Goal: Transaction & Acquisition: Obtain resource

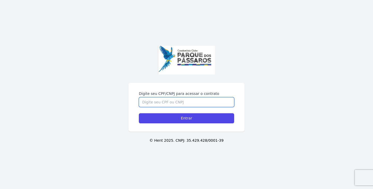
click at [188, 100] on input "Digite seu CPF/CNPJ para acessar o contrato" at bounding box center [186, 102] width 95 height 10
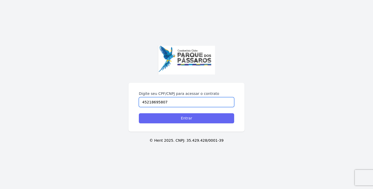
type input "45218695807"
click at [209, 121] on input "Entrar" at bounding box center [186, 119] width 95 height 10
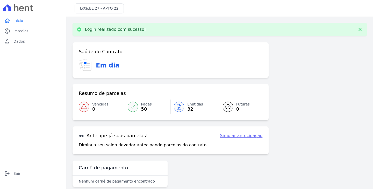
click at [177, 104] on icon at bounding box center [179, 106] width 4 height 5
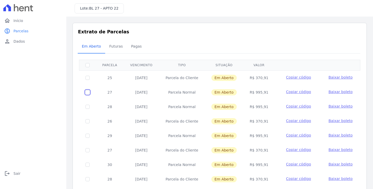
click at [88, 80] on input "checkbox" at bounding box center [88, 78] width 4 height 4
checkbox input "true"
click at [343, 93] on span "Baixar boleto" at bounding box center [341, 92] width 24 height 4
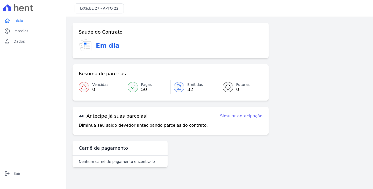
click at [194, 90] on span "32" at bounding box center [195, 90] width 16 height 4
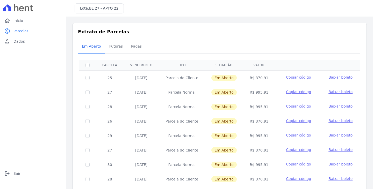
click at [181, 87] on td "Parcela Normal" at bounding box center [182, 92] width 46 height 15
click at [331, 93] on span "Baixar boleto" at bounding box center [341, 92] width 24 height 4
click at [329, 92] on span "Baixar boleto" at bounding box center [341, 92] width 24 height 4
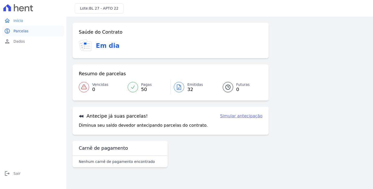
click at [7, 29] on icon "paid" at bounding box center [7, 31] width 6 height 6
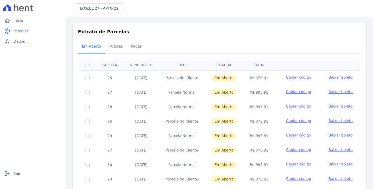
click at [111, 92] on td "27" at bounding box center [110, 92] width 28 height 15
click at [299, 91] on span "Copiar código" at bounding box center [298, 92] width 25 height 4
